Goal: Transaction & Acquisition: Obtain resource

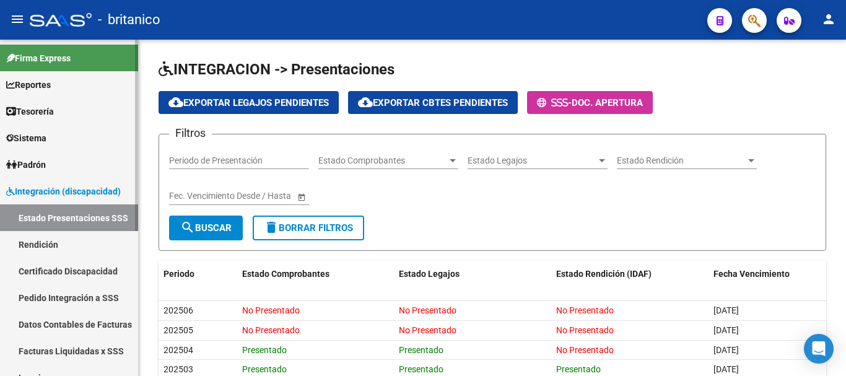
click at [68, 193] on span "Integración (discapacidad)" at bounding box center [63, 192] width 115 height 14
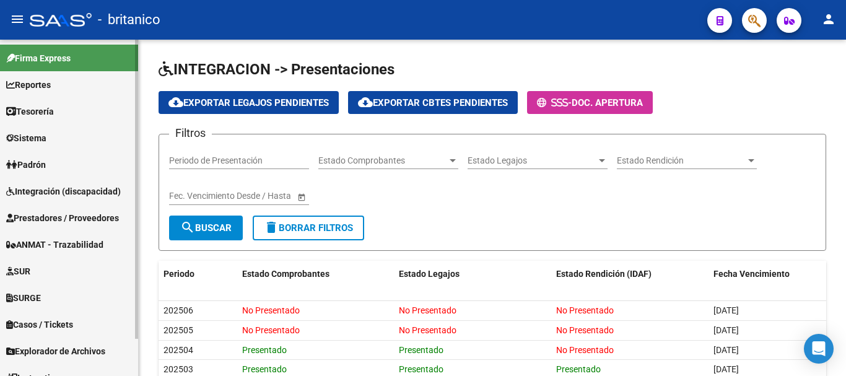
click at [59, 186] on span "Integración (discapacidad)" at bounding box center [63, 192] width 115 height 14
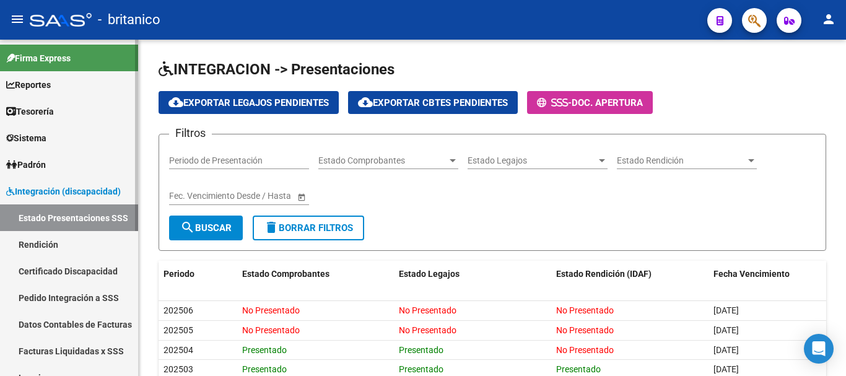
click at [62, 321] on link "Datos Contables de Facturas" at bounding box center [69, 324] width 138 height 27
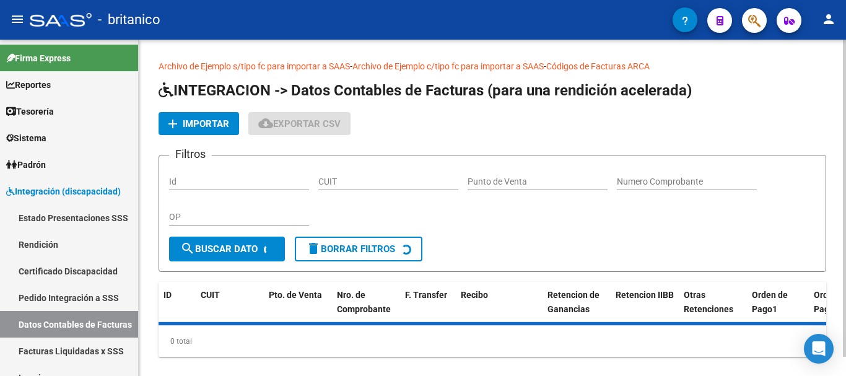
click at [201, 124] on span "Importar" at bounding box center [206, 123] width 46 height 11
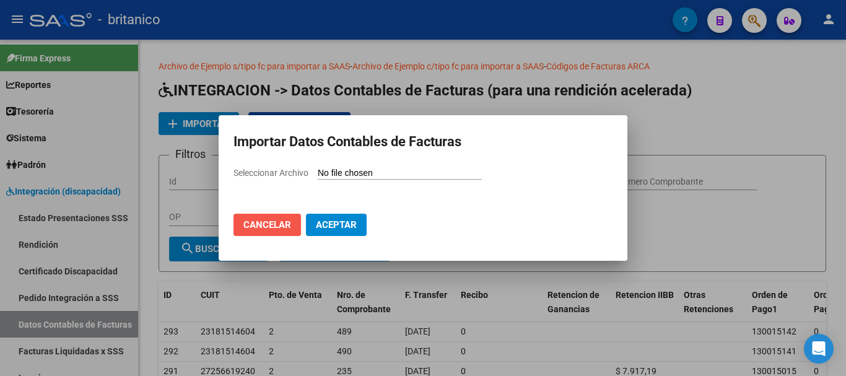
click at [265, 223] on span "Cancelar" at bounding box center [267, 224] width 48 height 11
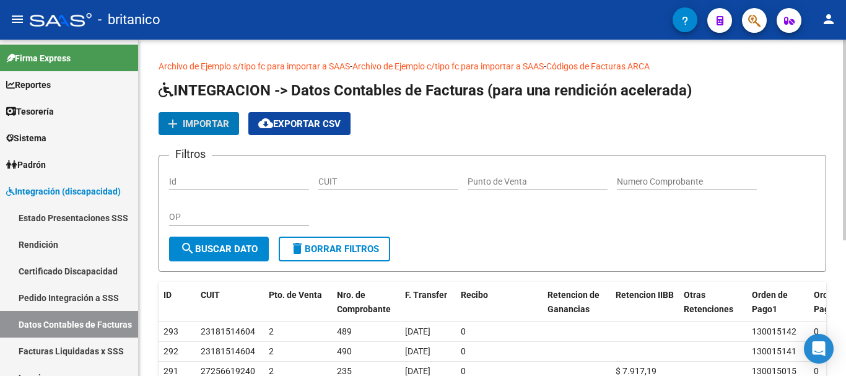
click at [207, 122] on span "Importar" at bounding box center [206, 123] width 46 height 11
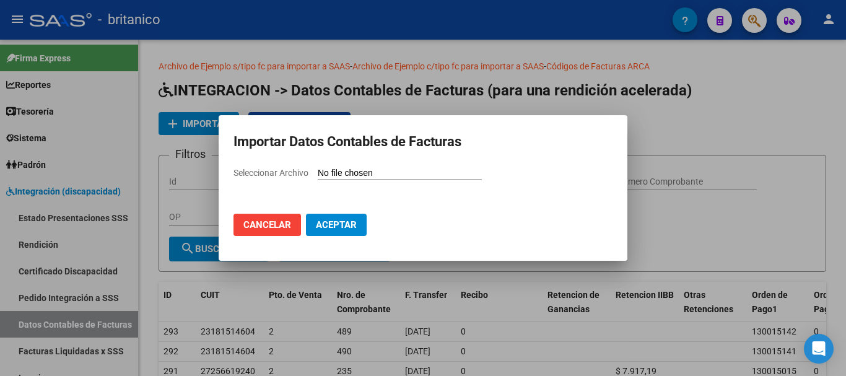
click at [339, 168] on input "Seleccionar Archivo" at bounding box center [400, 174] width 164 height 12
type input "C:\fakepath\info contable para saas 042025.csv"
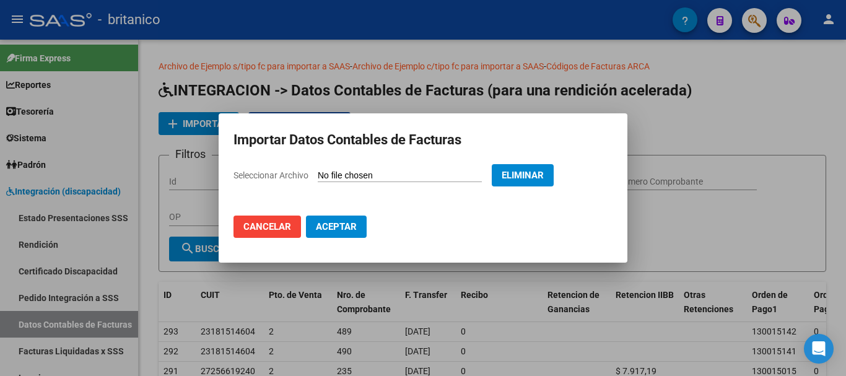
click at [333, 225] on span "Aceptar" at bounding box center [336, 226] width 41 height 11
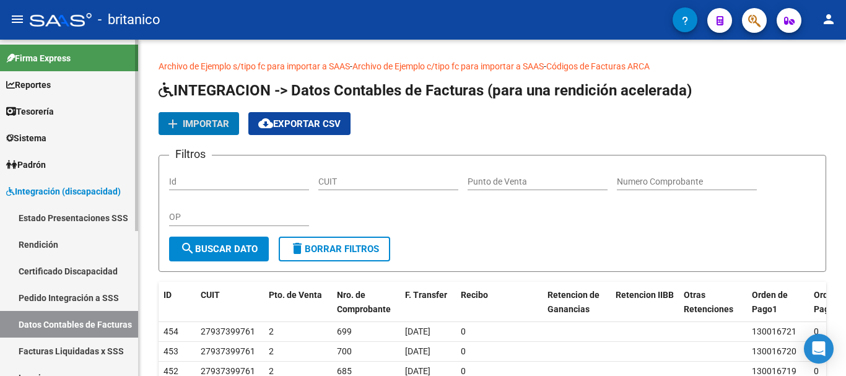
click at [42, 243] on link "Rendición" at bounding box center [69, 244] width 138 height 27
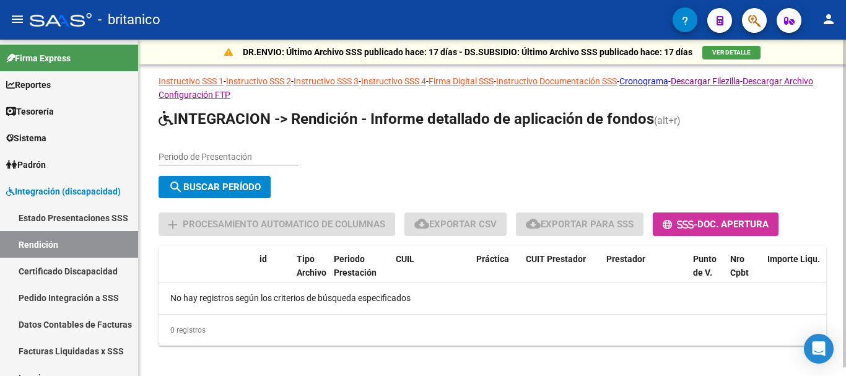
click at [242, 159] on input "Periodo de Presentación" at bounding box center [229, 157] width 140 height 11
type input "202504"
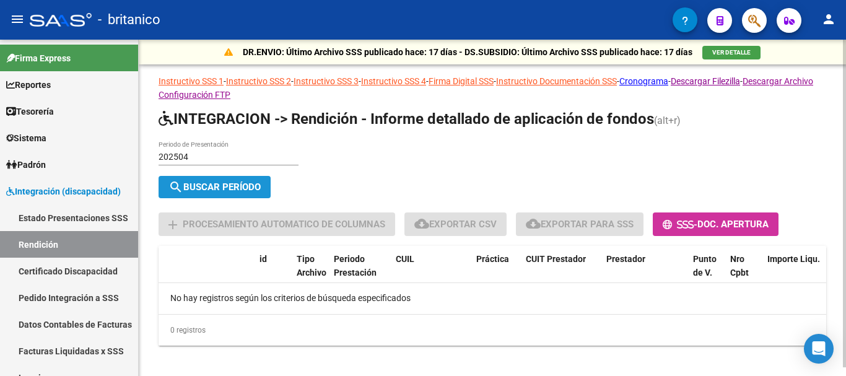
click at [231, 186] on span "search Buscar Período" at bounding box center [214, 186] width 92 height 11
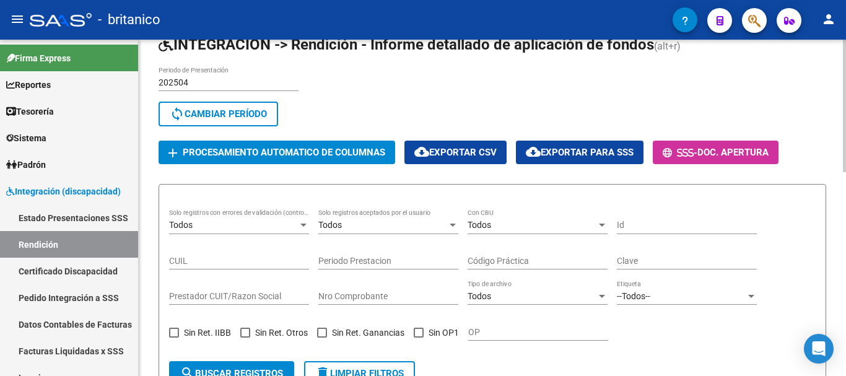
scroll to position [62, 0]
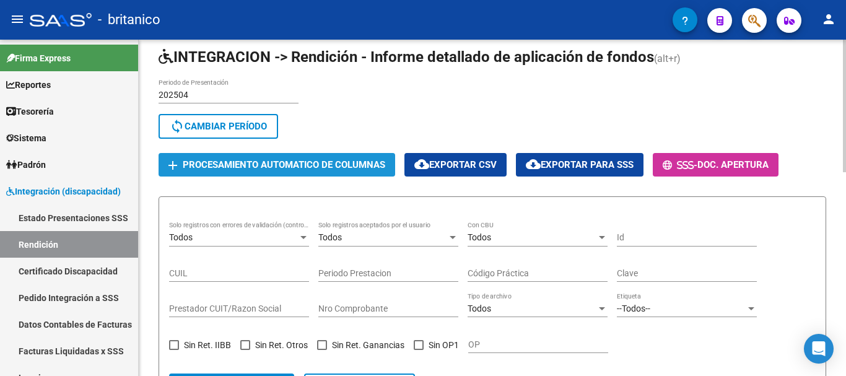
click at [226, 167] on span "Procesamiento automatico de columnas" at bounding box center [284, 165] width 203 height 11
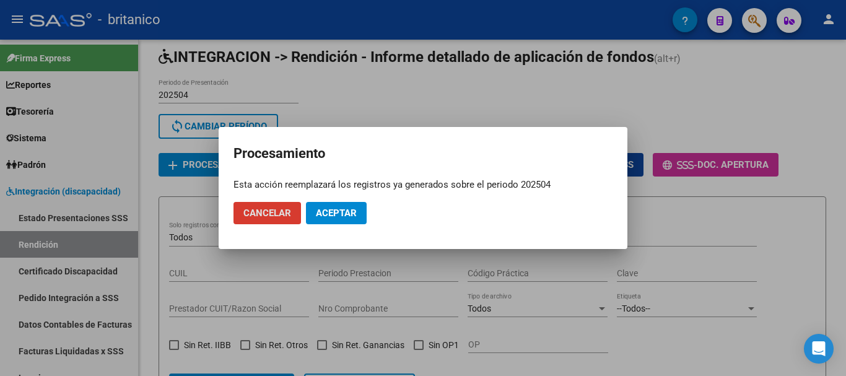
click at [338, 215] on span "Aceptar" at bounding box center [336, 212] width 41 height 11
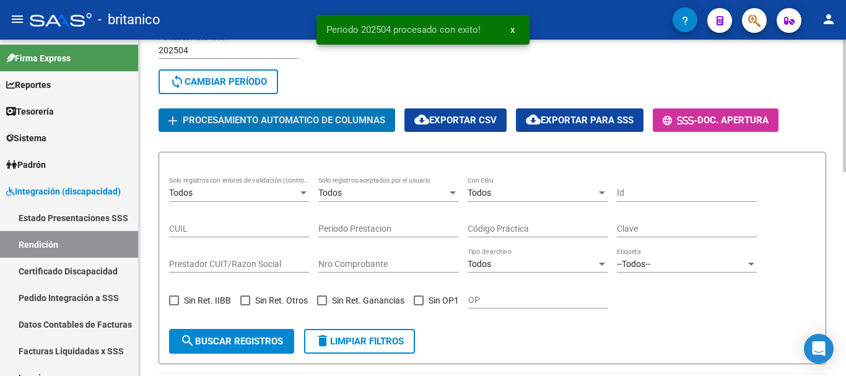
scroll to position [82, 0]
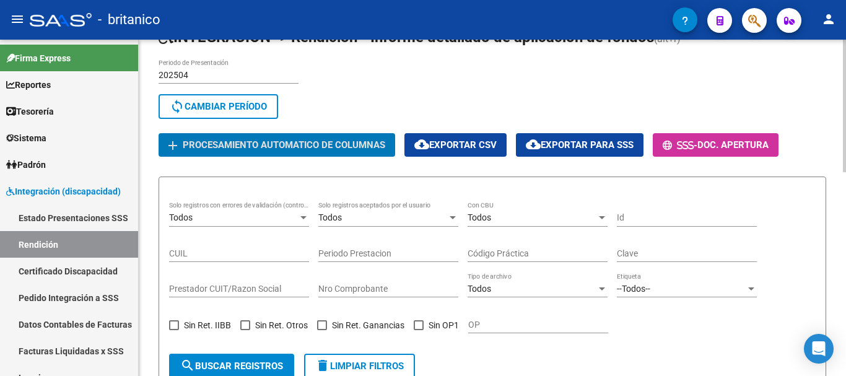
click at [304, 217] on div at bounding box center [303, 217] width 6 height 3
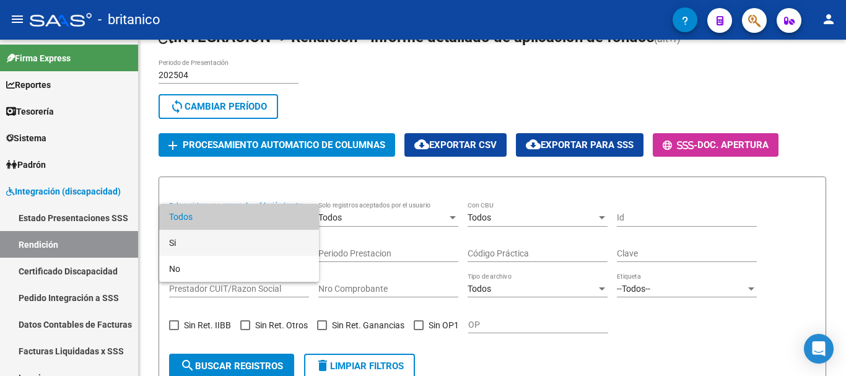
click at [179, 239] on span "Si" at bounding box center [239, 243] width 140 height 26
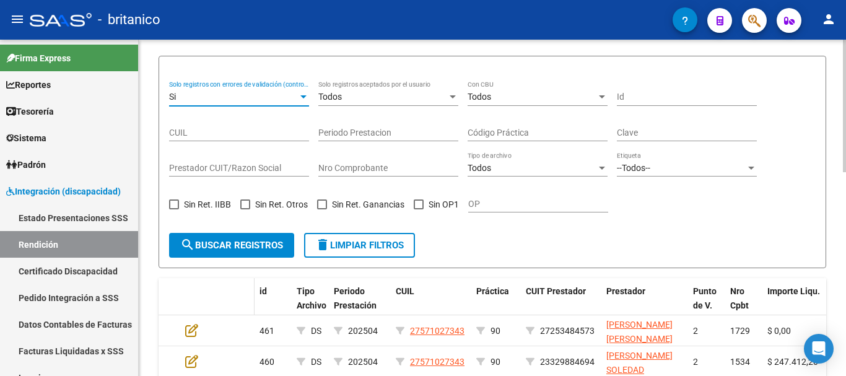
scroll to position [206, 0]
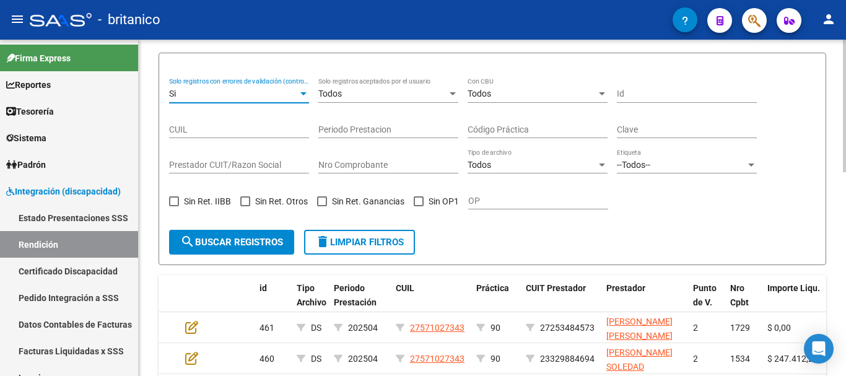
click at [235, 242] on span "search Buscar registros" at bounding box center [231, 242] width 103 height 11
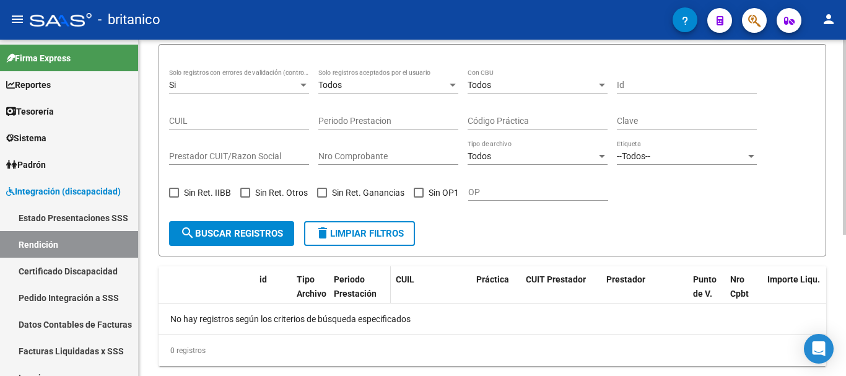
scroll to position [120, 0]
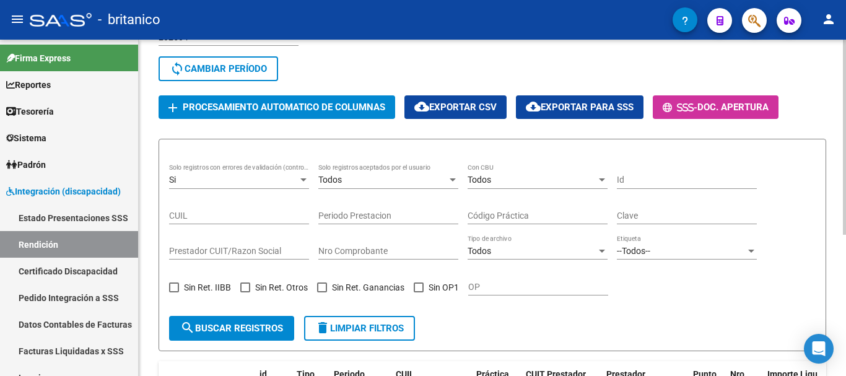
click at [467, 110] on span "cloud_download Exportar CSV" at bounding box center [455, 107] width 82 height 11
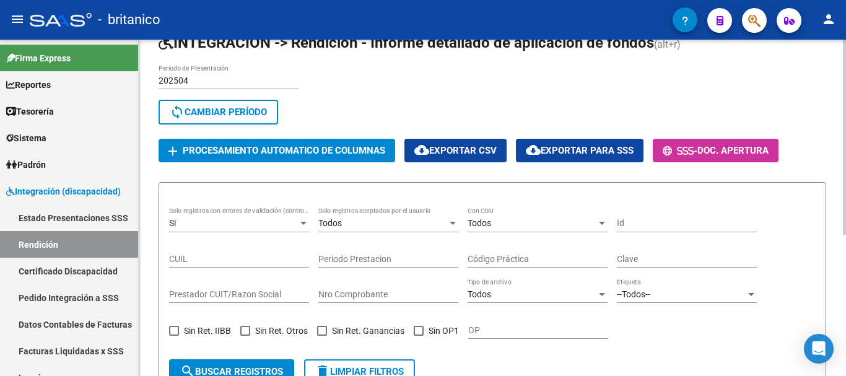
scroll to position [58, 0]
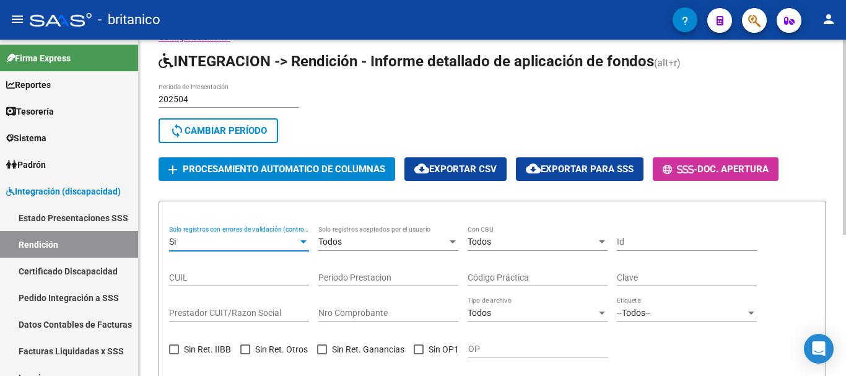
click at [299, 239] on div at bounding box center [303, 242] width 11 height 10
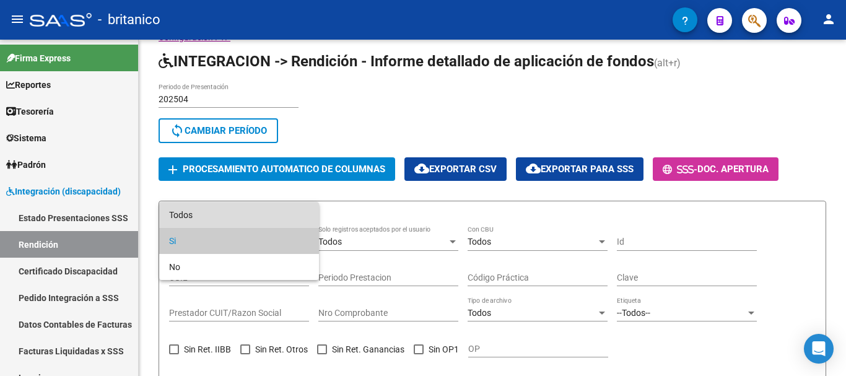
click at [209, 210] on span "Todos" at bounding box center [239, 215] width 140 height 26
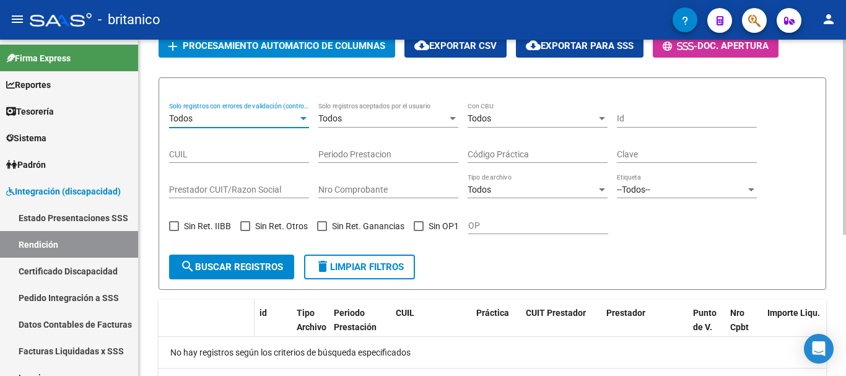
scroll to position [181, 0]
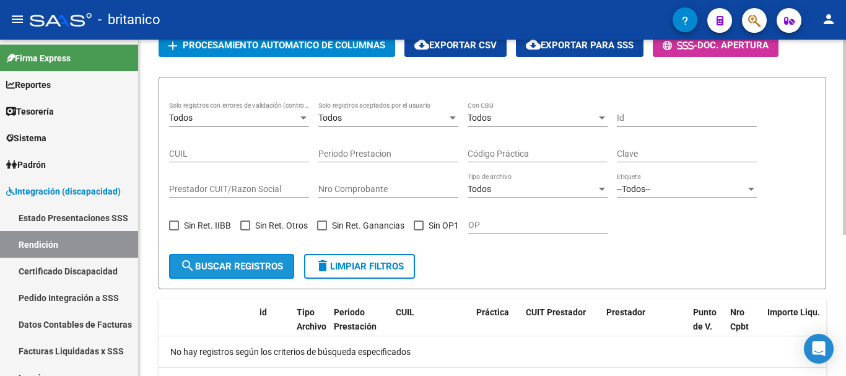
click at [246, 261] on span "search Buscar registros" at bounding box center [231, 266] width 103 height 11
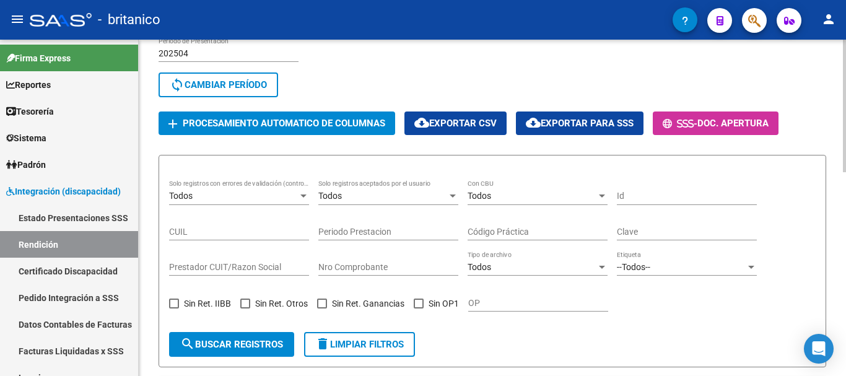
scroll to position [0, 0]
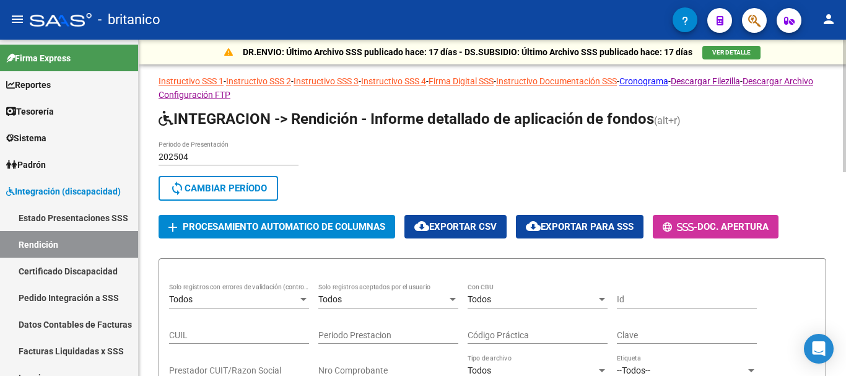
click at [456, 214] on div "202504 Periodo de Presentación search Buscar Período sync Cambiar Período add P…" at bounding box center [493, 190] width 668 height 98
click at [454, 219] on button "cloud_download Exportar CSV" at bounding box center [455, 226] width 102 height 23
